Goal: Transaction & Acquisition: Purchase product/service

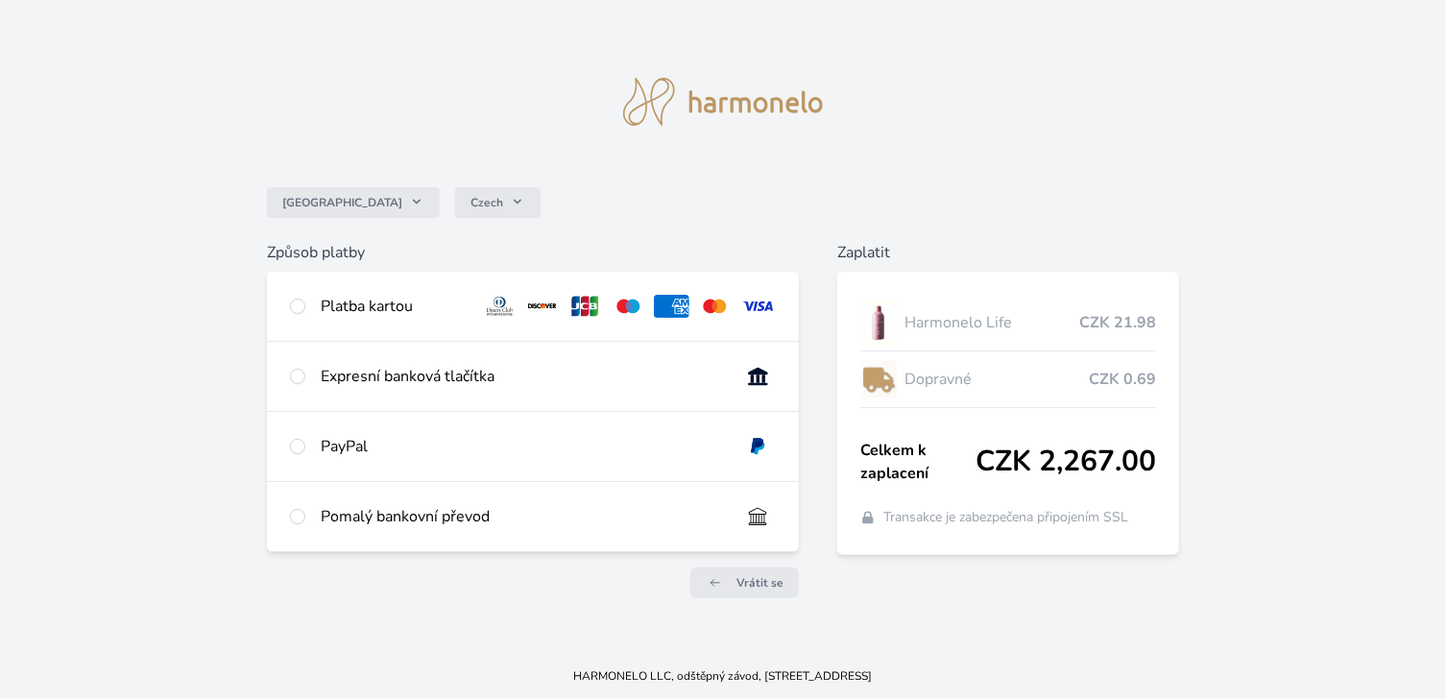
click at [480, 384] on div "Expresní banková tlačítka" at bounding box center [523, 376] width 404 height 23
radio input "true"
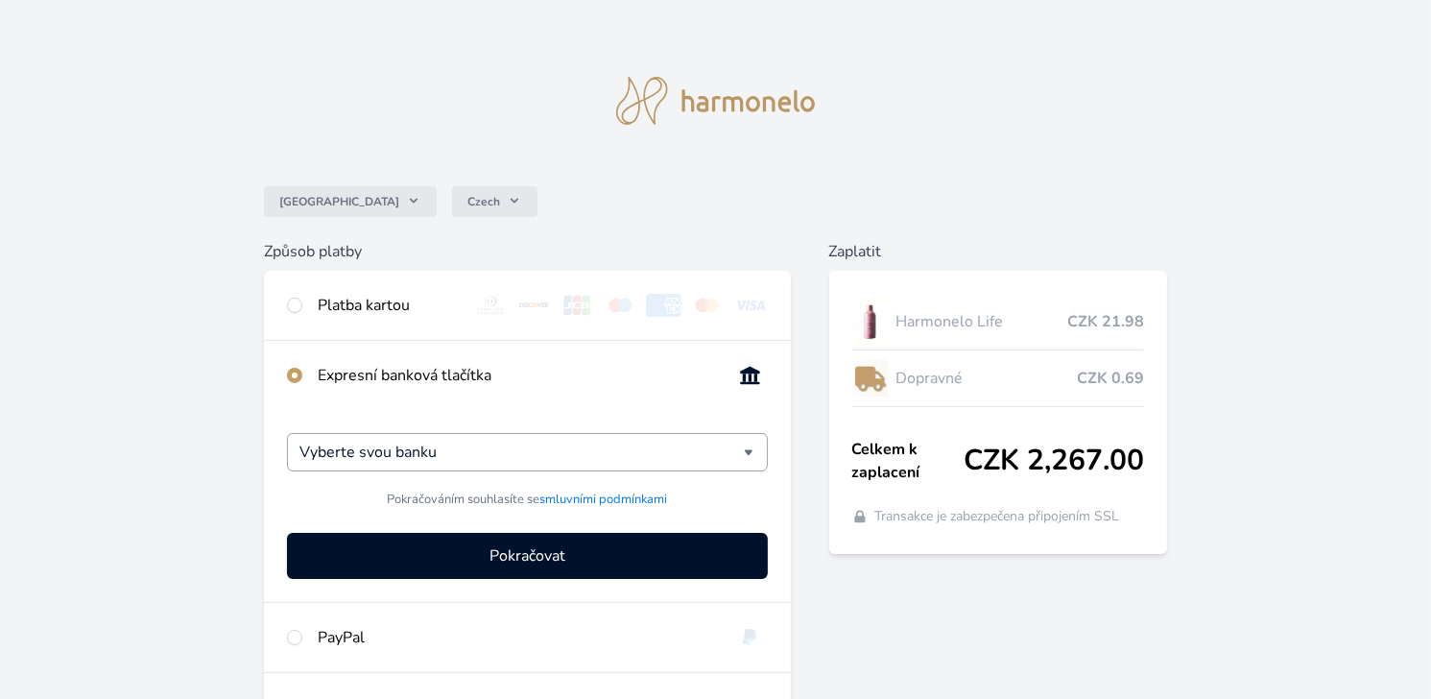
click at [470, 448] on input "Vyberte svou banku" at bounding box center [522, 452] width 444 height 23
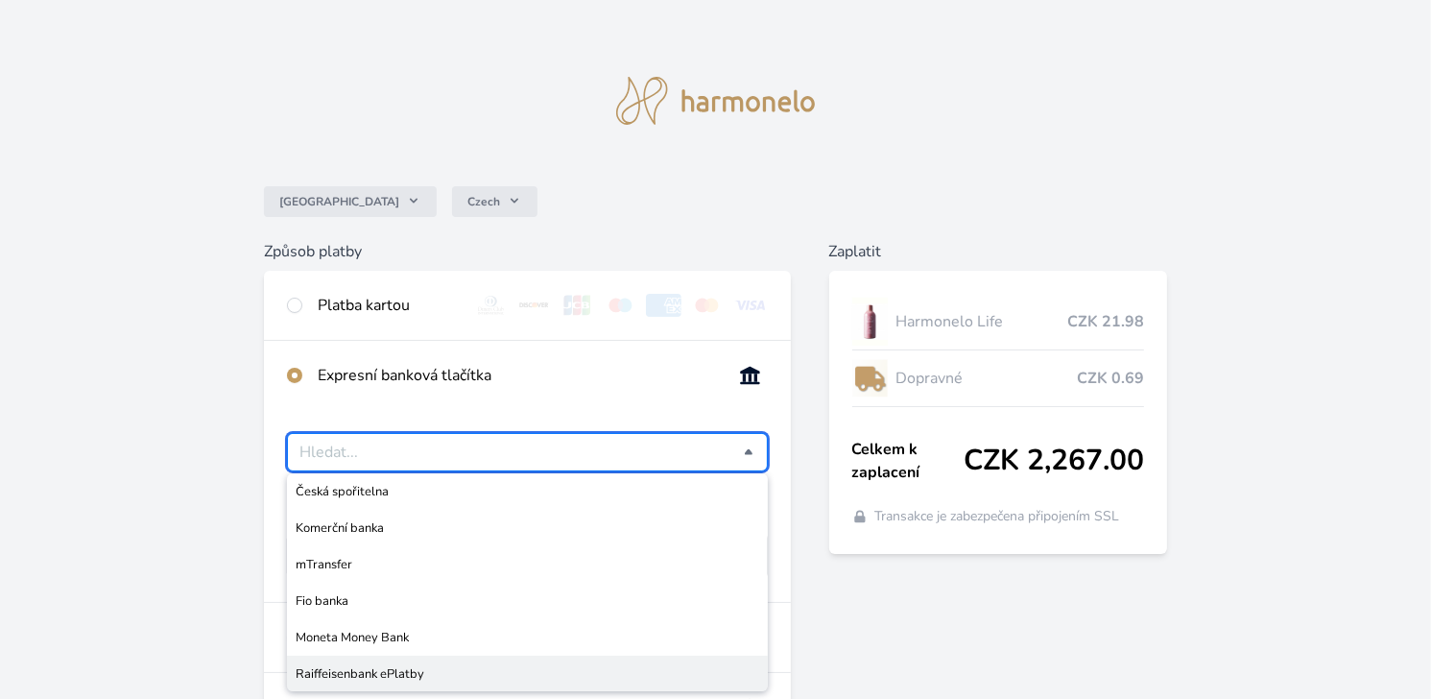
click at [413, 665] on span "Raiffeisenbank ePlatby" at bounding box center [527, 673] width 463 height 19
type input "Raiffeisenbank ePlatby"
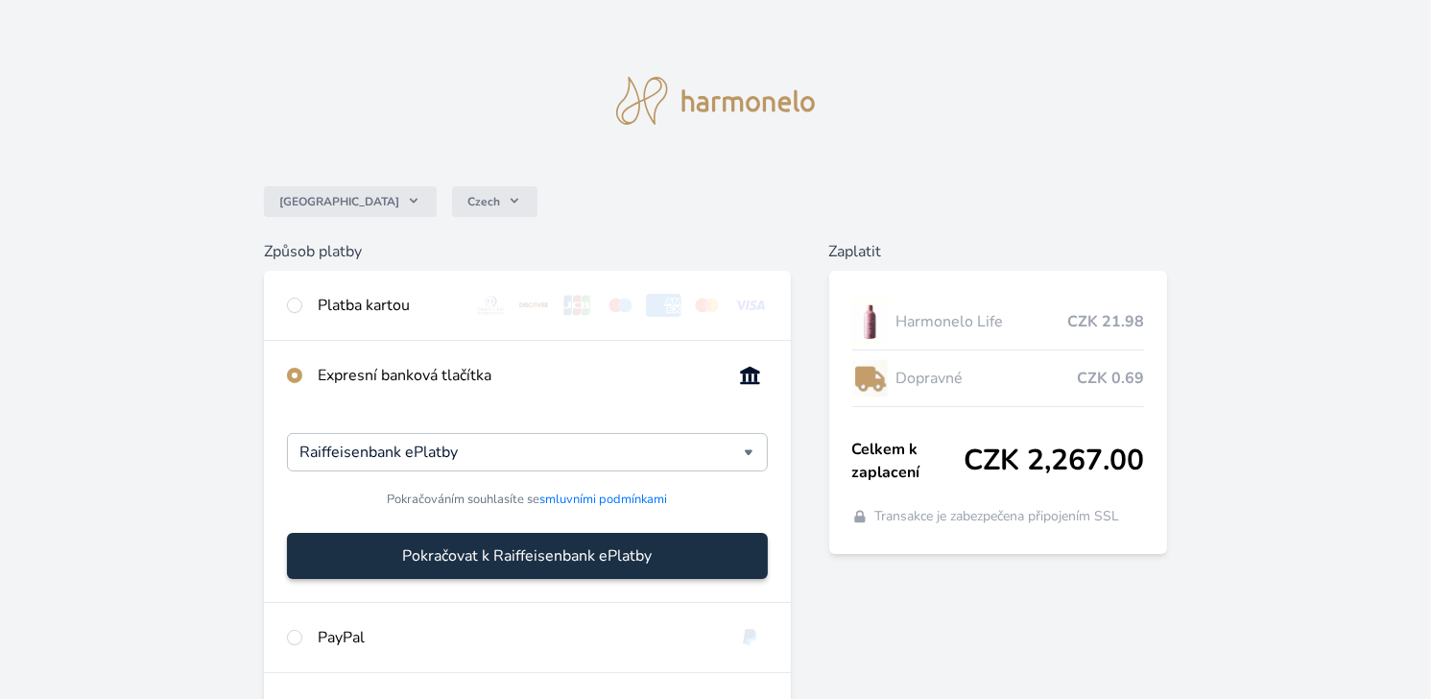
click at [495, 558] on span "Pokračovat k Raiffeisenbank ePlatby" at bounding box center [527, 555] width 250 height 23
